Goal: Navigation & Orientation: Find specific page/section

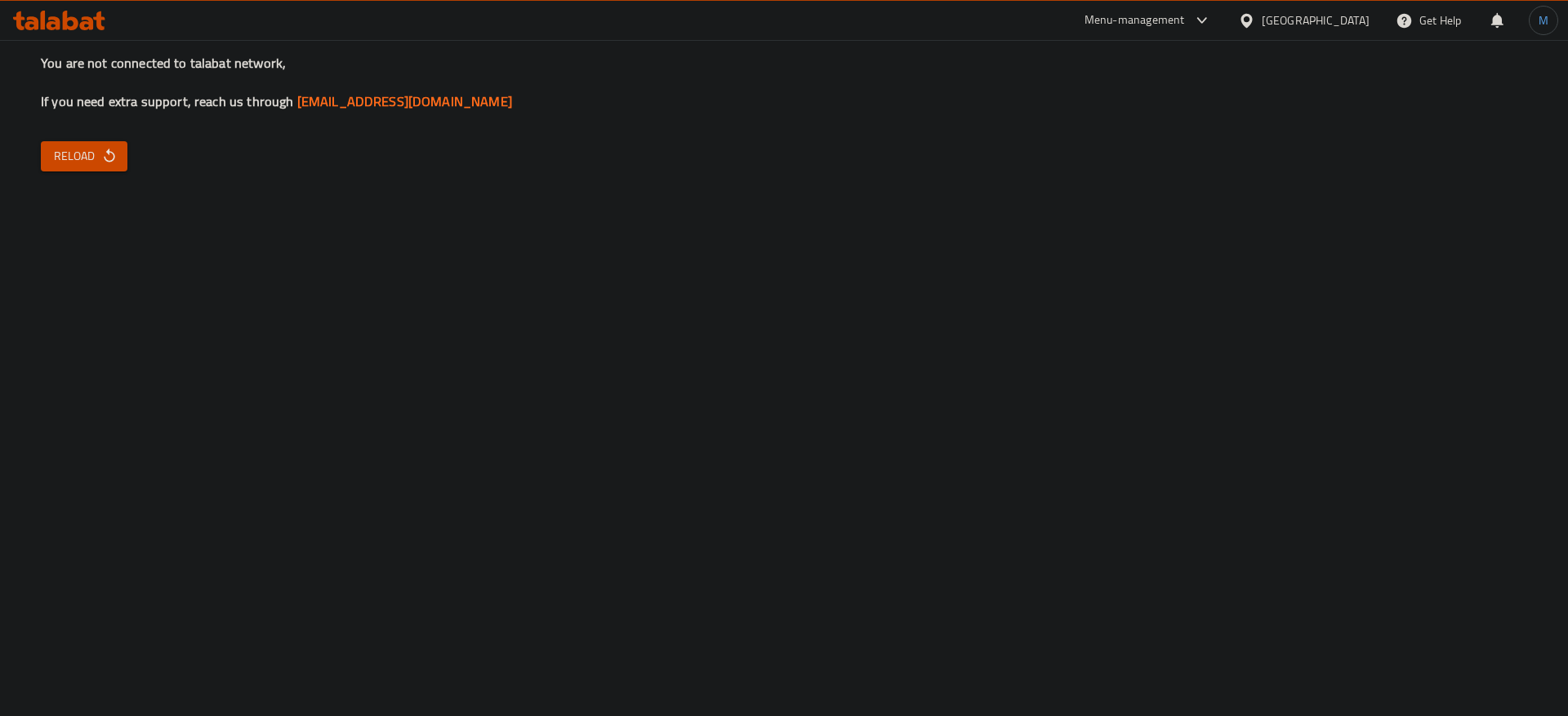
click at [63, 154] on span "Reload" at bounding box center [84, 156] width 61 height 20
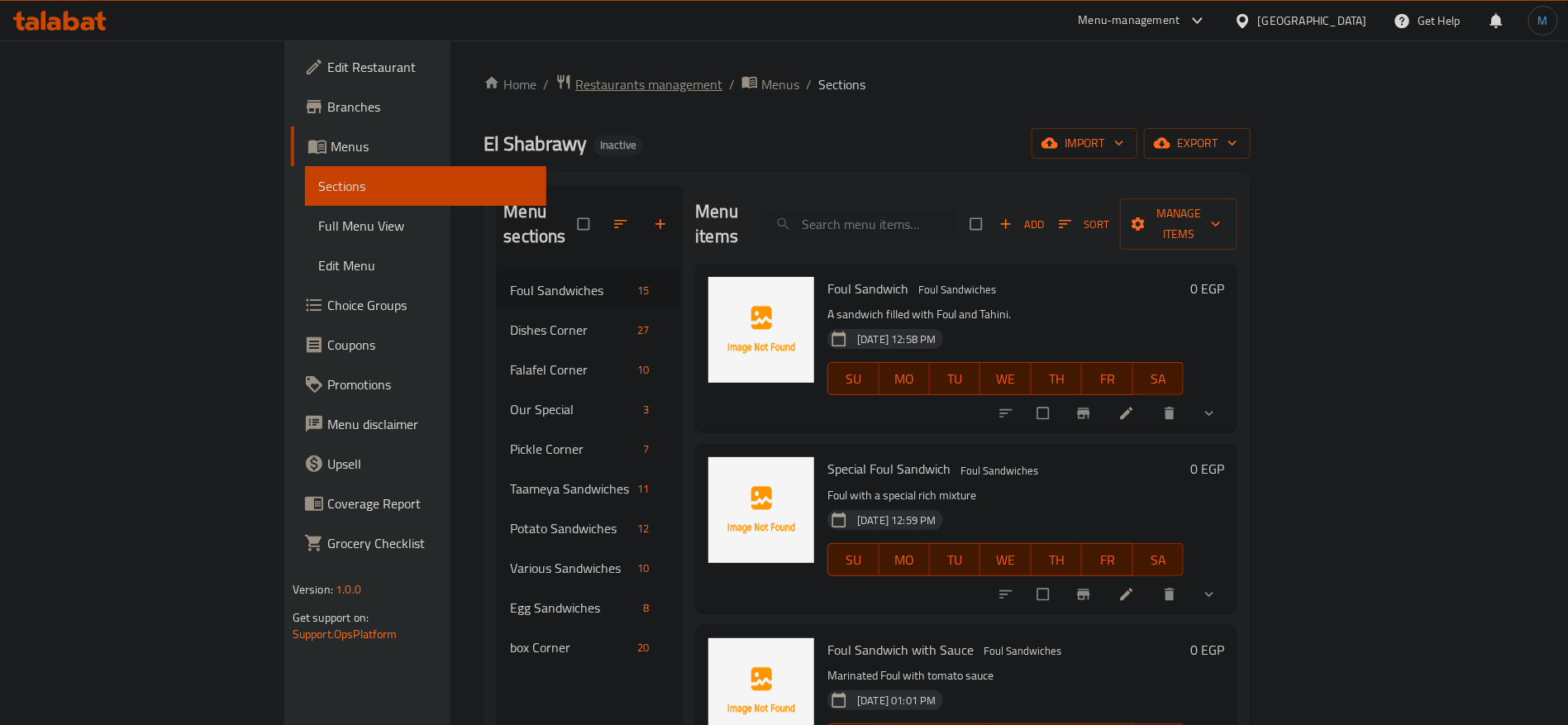
click at [576, 84] on span "Restaurants management" at bounding box center [649, 84] width 147 height 20
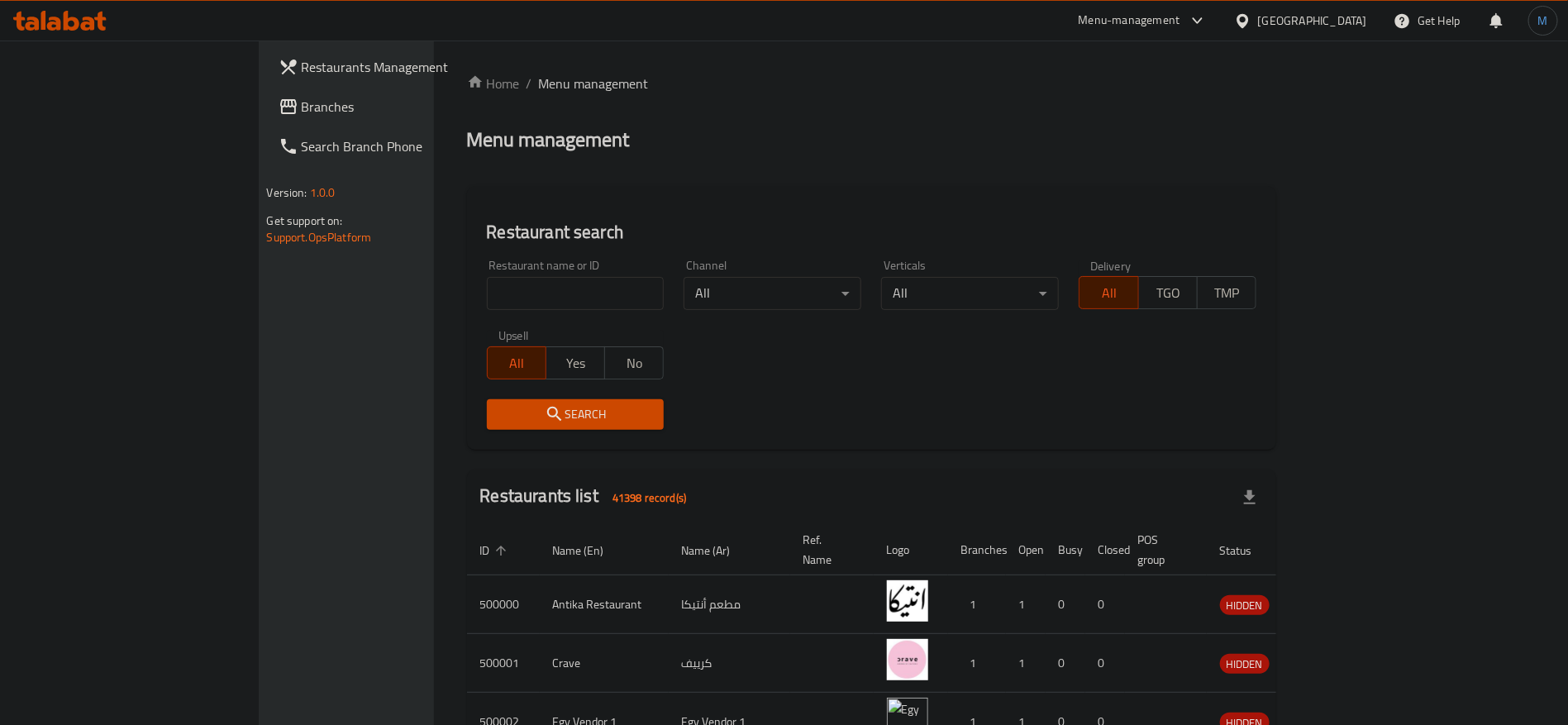
click at [302, 103] on span "Branches" at bounding box center [404, 106] width 206 height 20
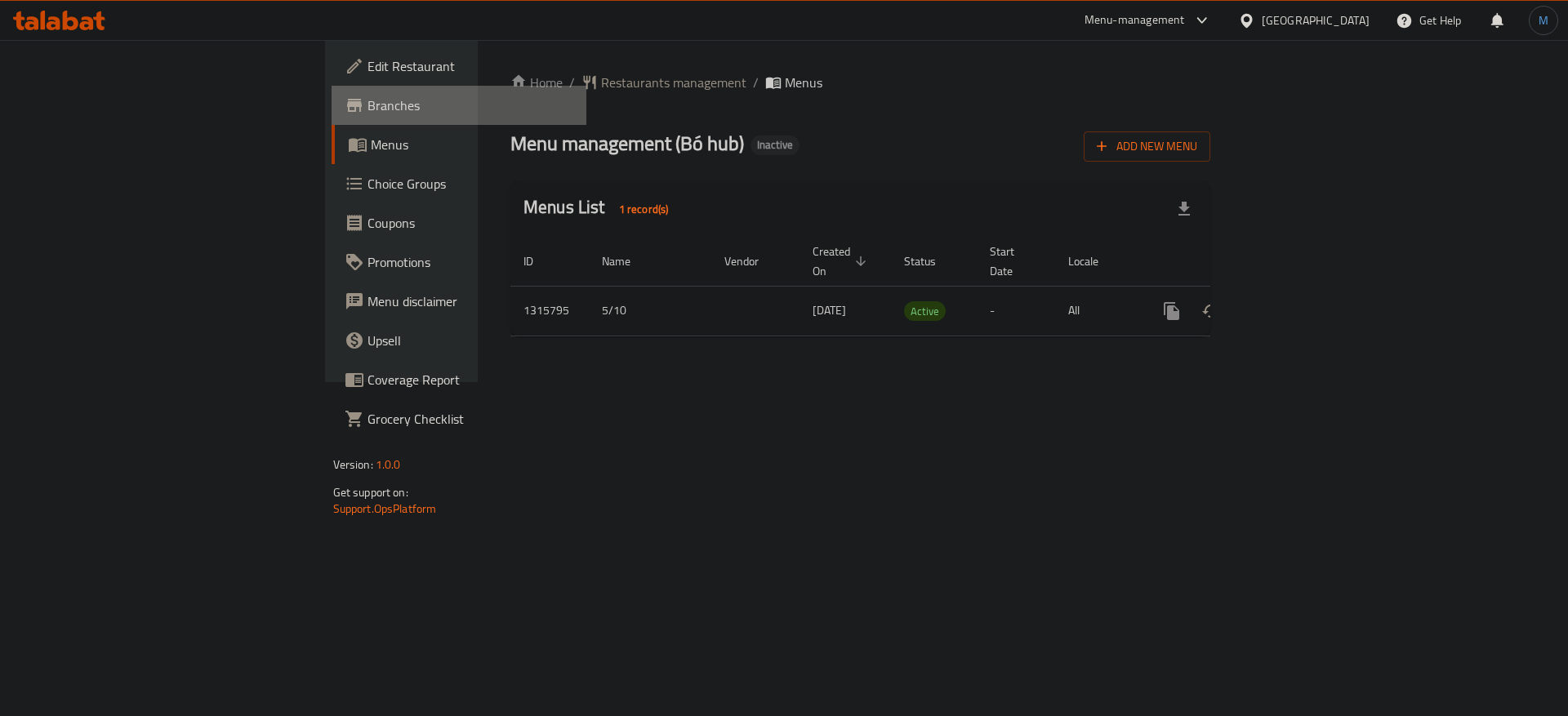
click at [368, 116] on span "Branches" at bounding box center [471, 105] width 206 height 19
